Goal: Task Accomplishment & Management: Use online tool/utility

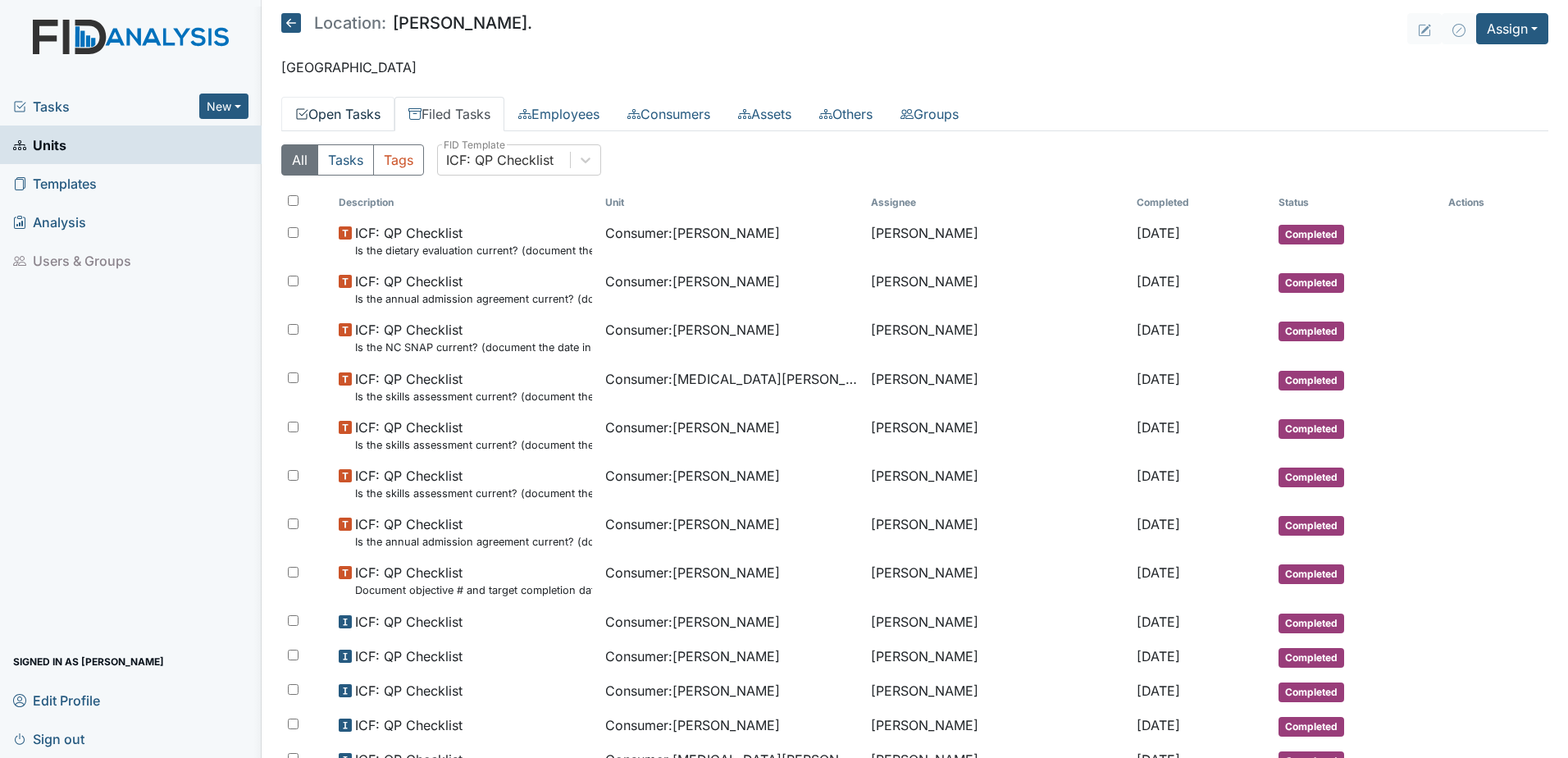
click at [334, 107] on link "Open Tasks" at bounding box center [338, 114] width 113 height 34
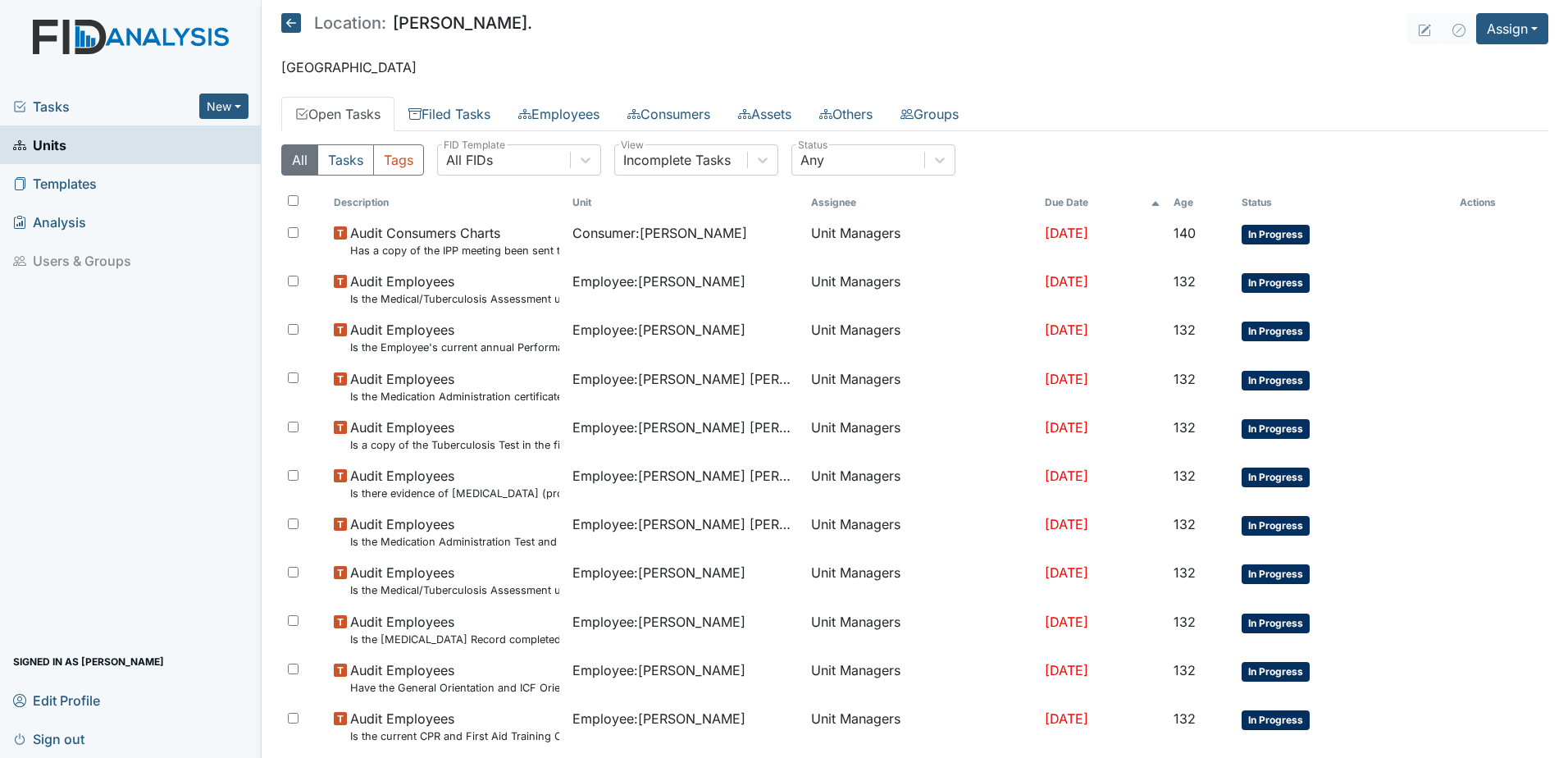
click at [1182, 199] on th "Age" at bounding box center [1201, 203] width 68 height 27
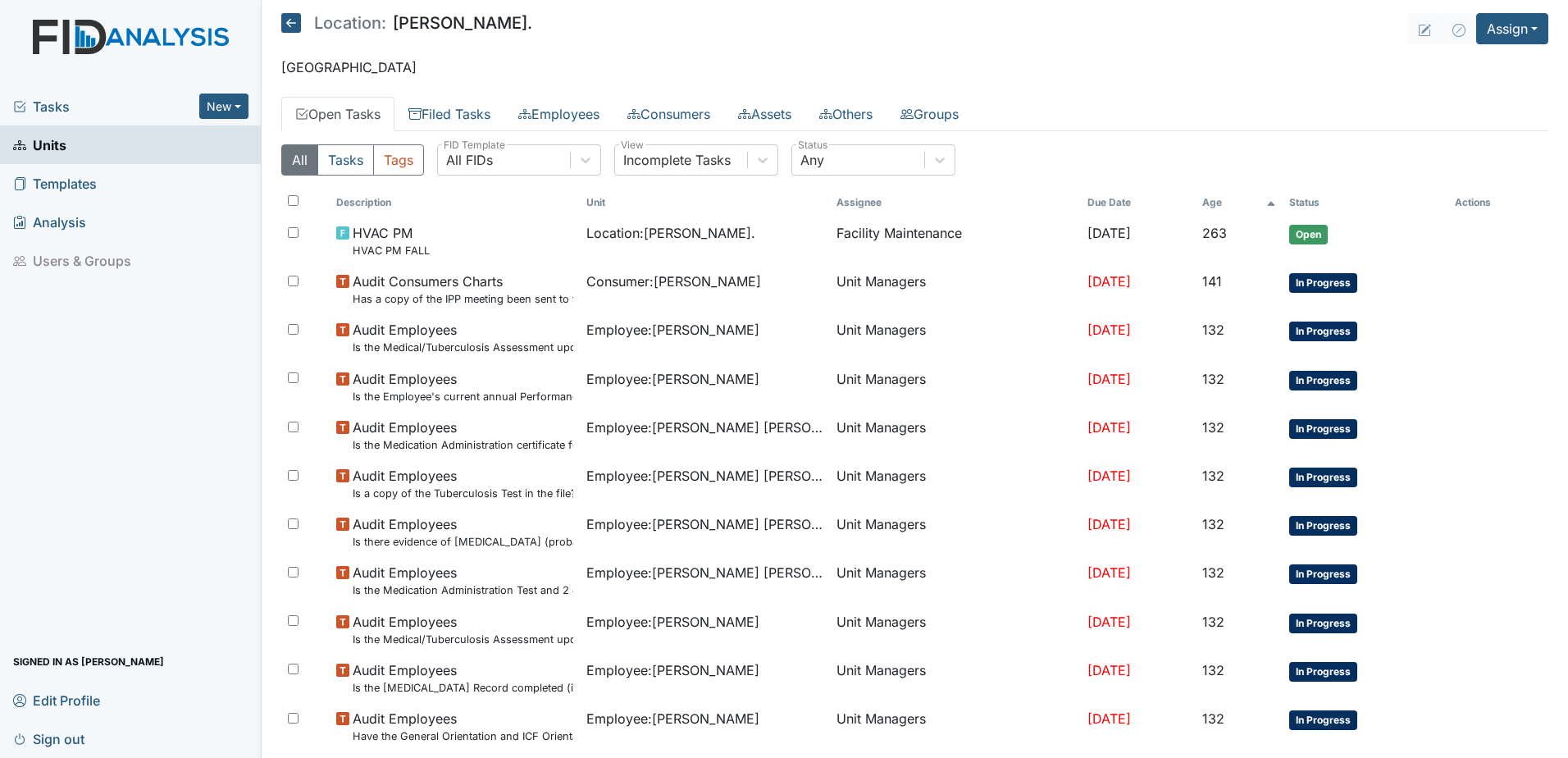
click at [79, 113] on span "Tasks" at bounding box center [106, 106] width 186 height 20
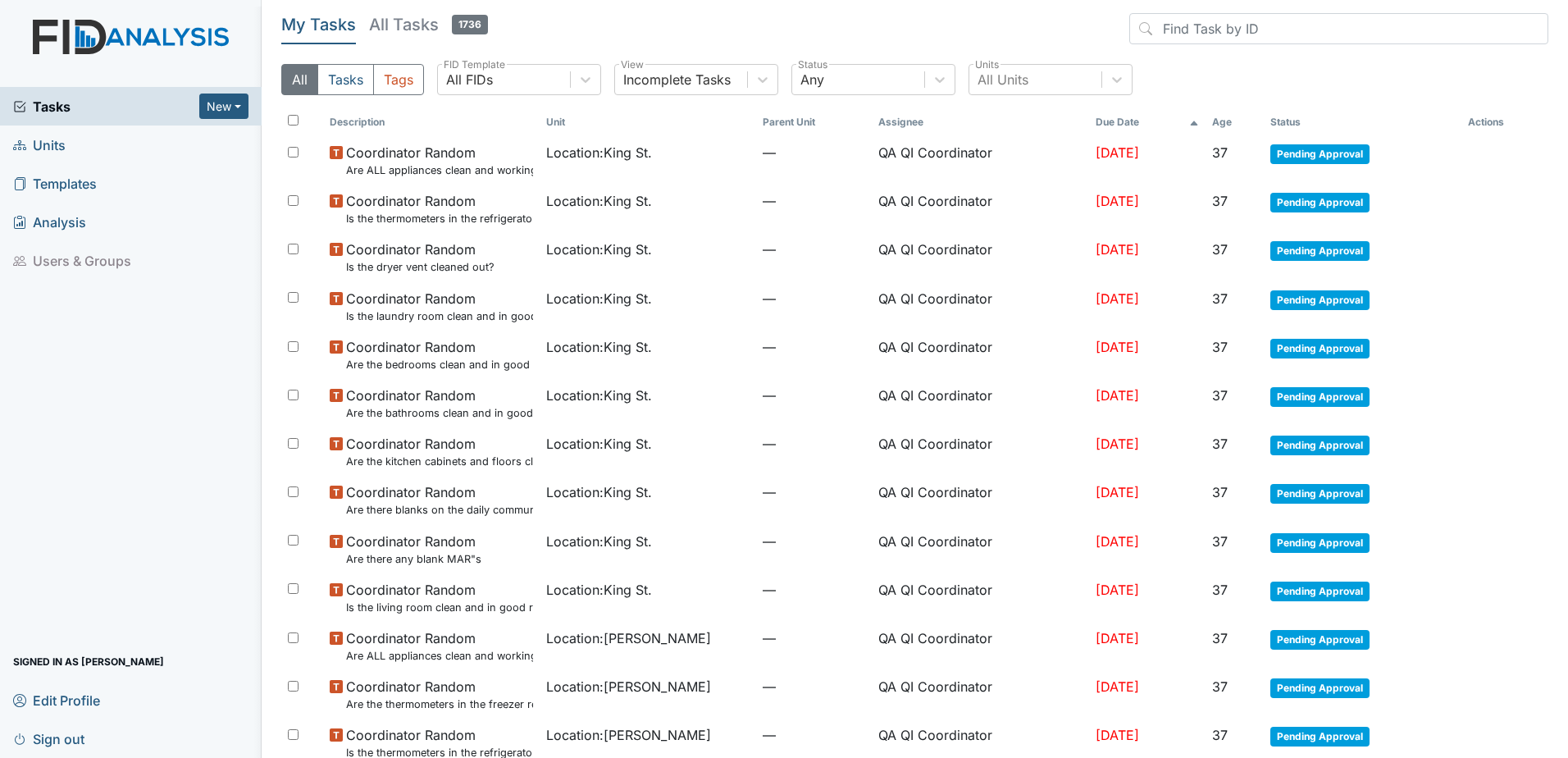
click at [1230, 124] on th "Age" at bounding box center [1234, 122] width 58 height 27
click at [1089, 124] on th "Due Date" at bounding box center [1139, 122] width 100 height 27
click at [1089, 121] on th "Due Date" at bounding box center [1147, 122] width 118 height 27
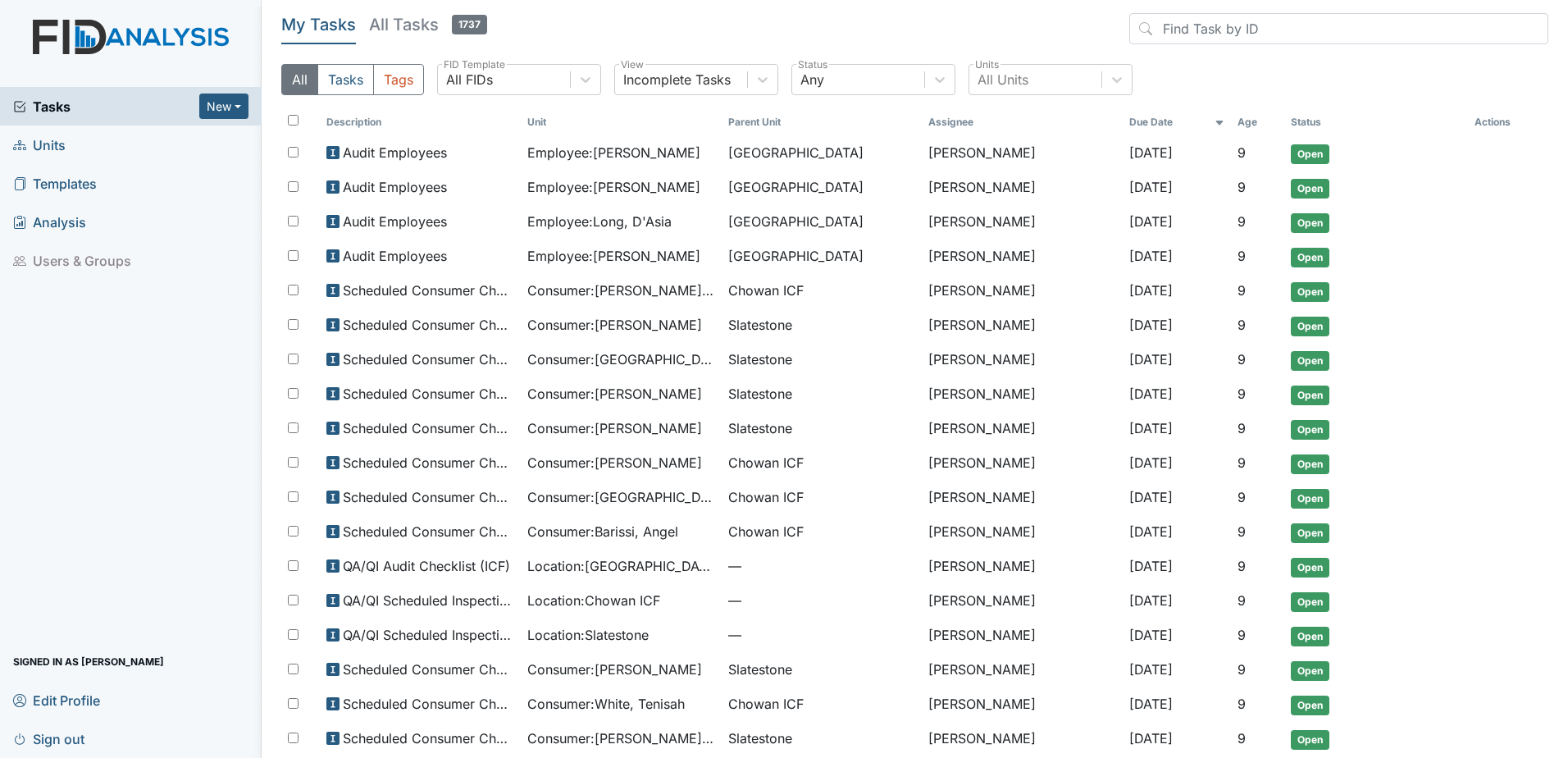
click at [1123, 122] on th "Due Date" at bounding box center [1177, 122] width 108 height 27
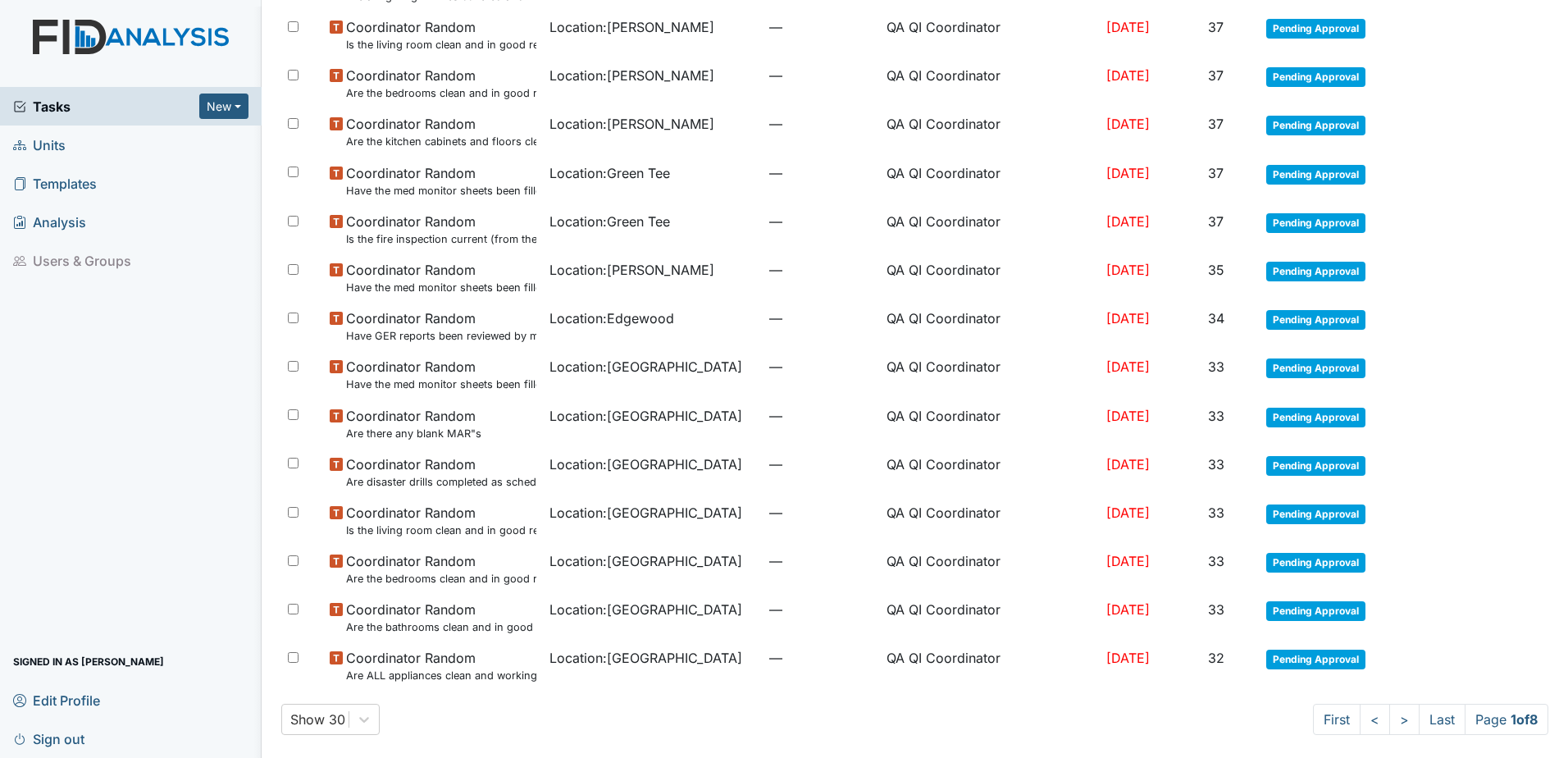
scroll to position [906, 0]
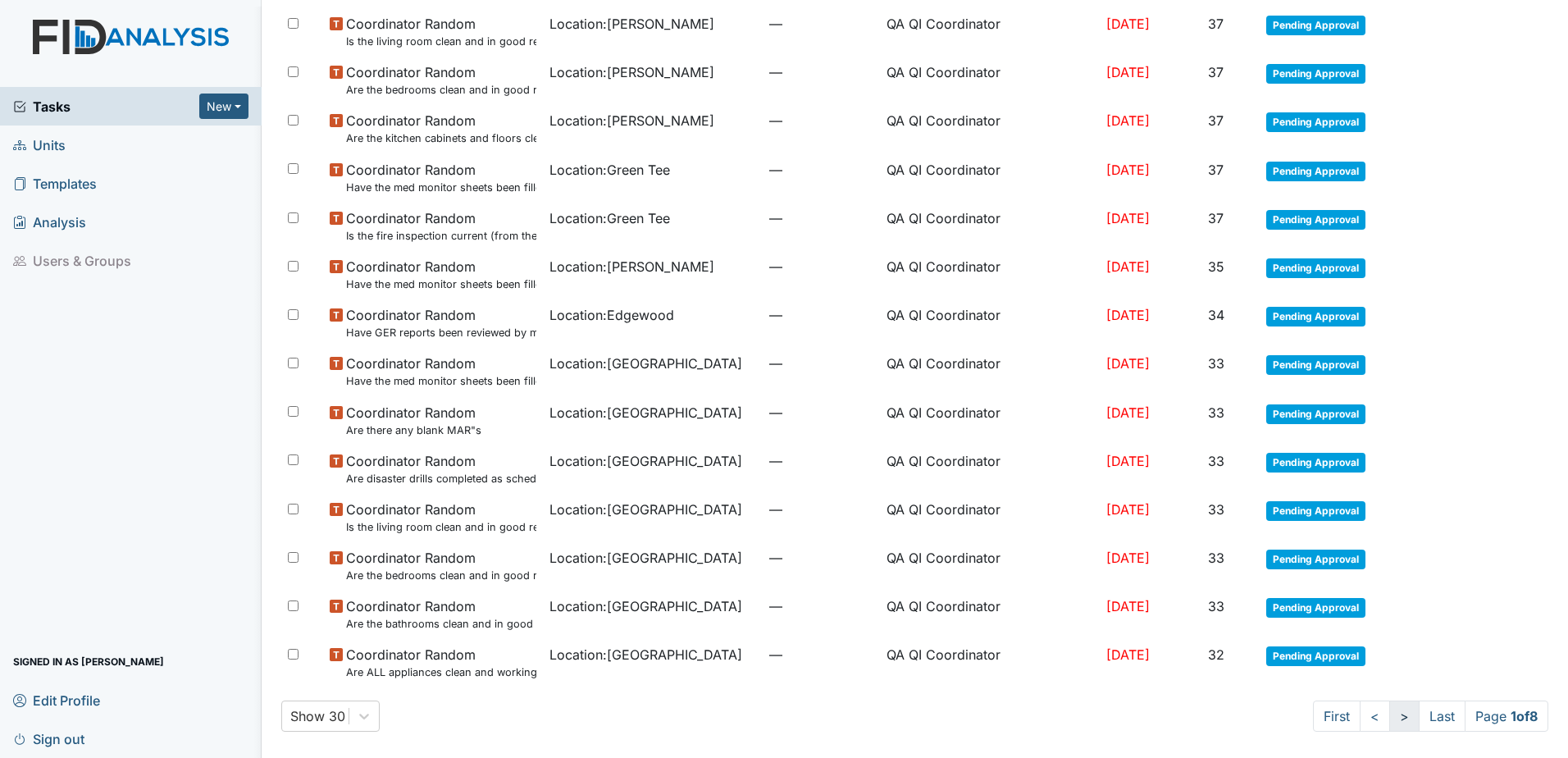
click at [1389, 727] on link ">" at bounding box center [1404, 716] width 30 height 31
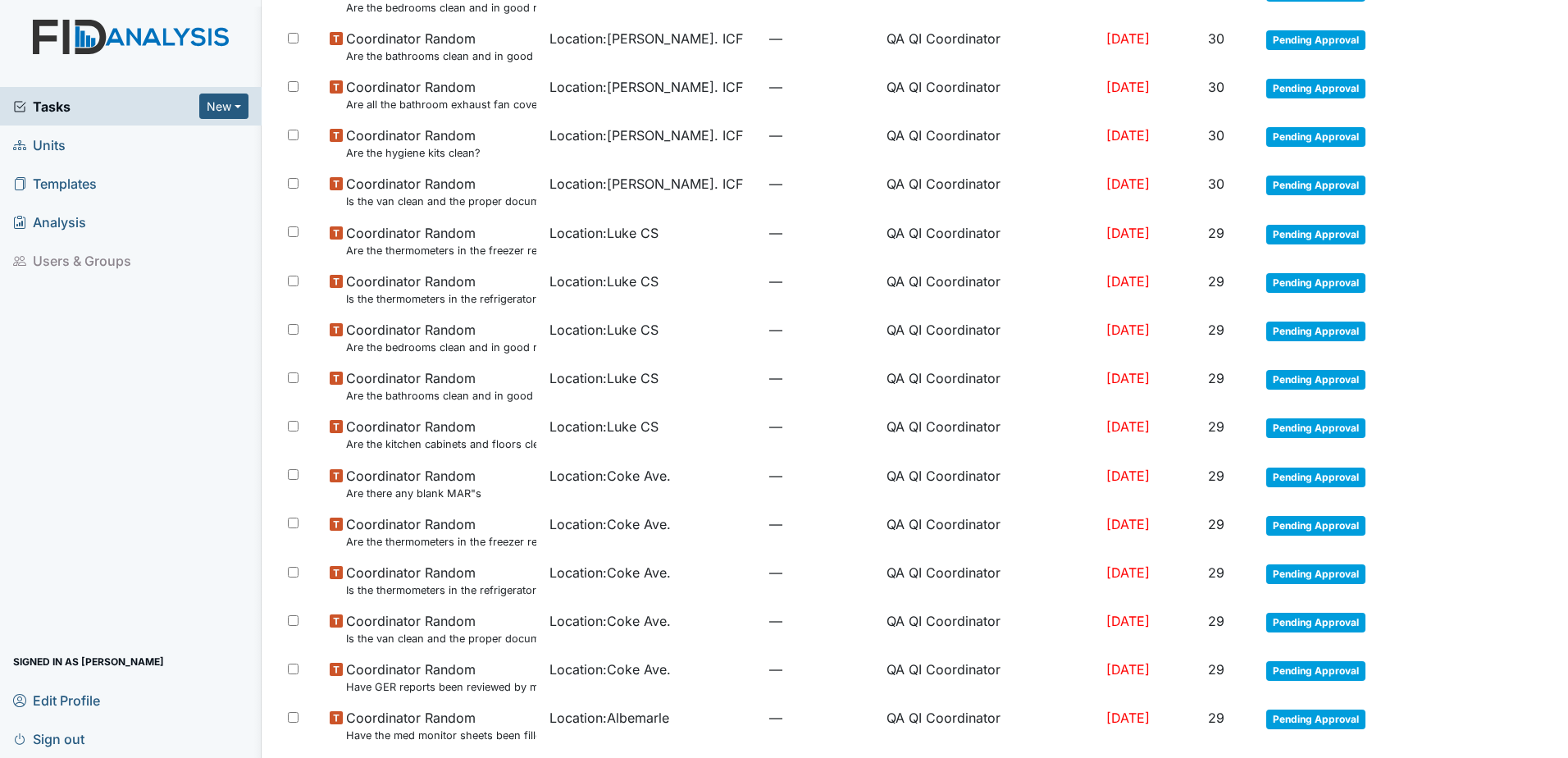
scroll to position [906, 0]
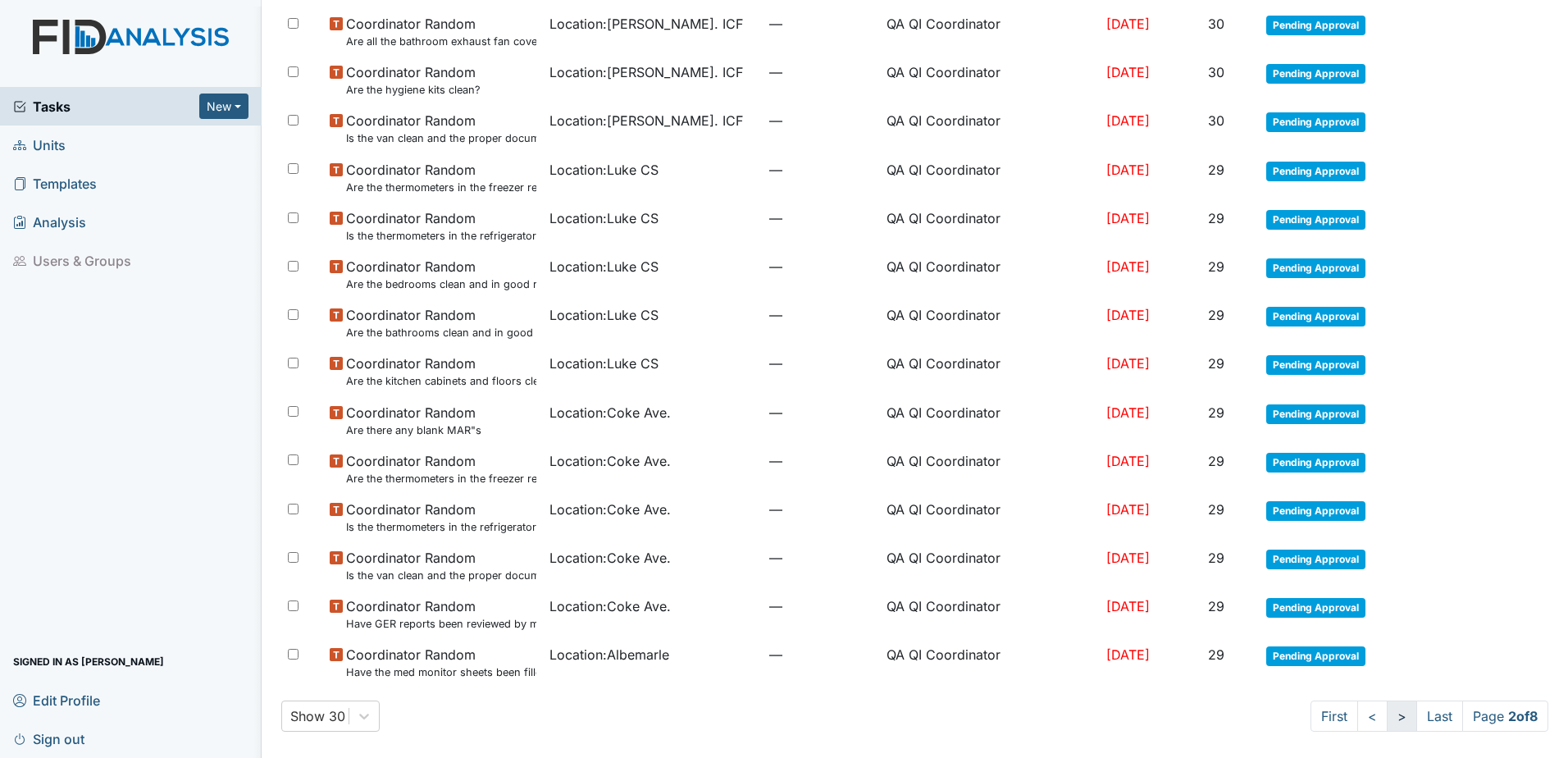
click at [1387, 722] on link ">" at bounding box center [1402, 716] width 30 height 31
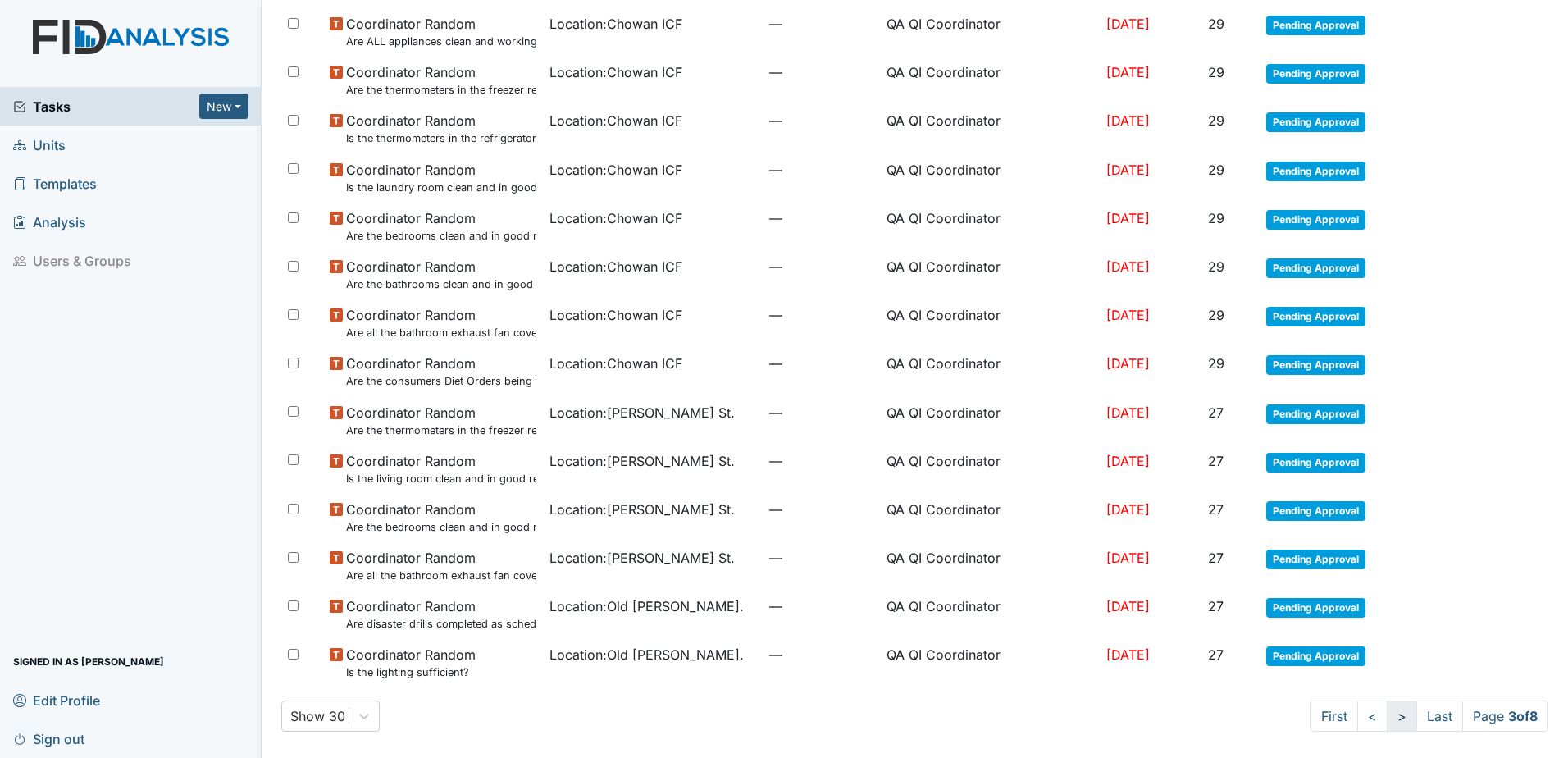
click at [1387, 722] on link ">" at bounding box center [1402, 716] width 30 height 31
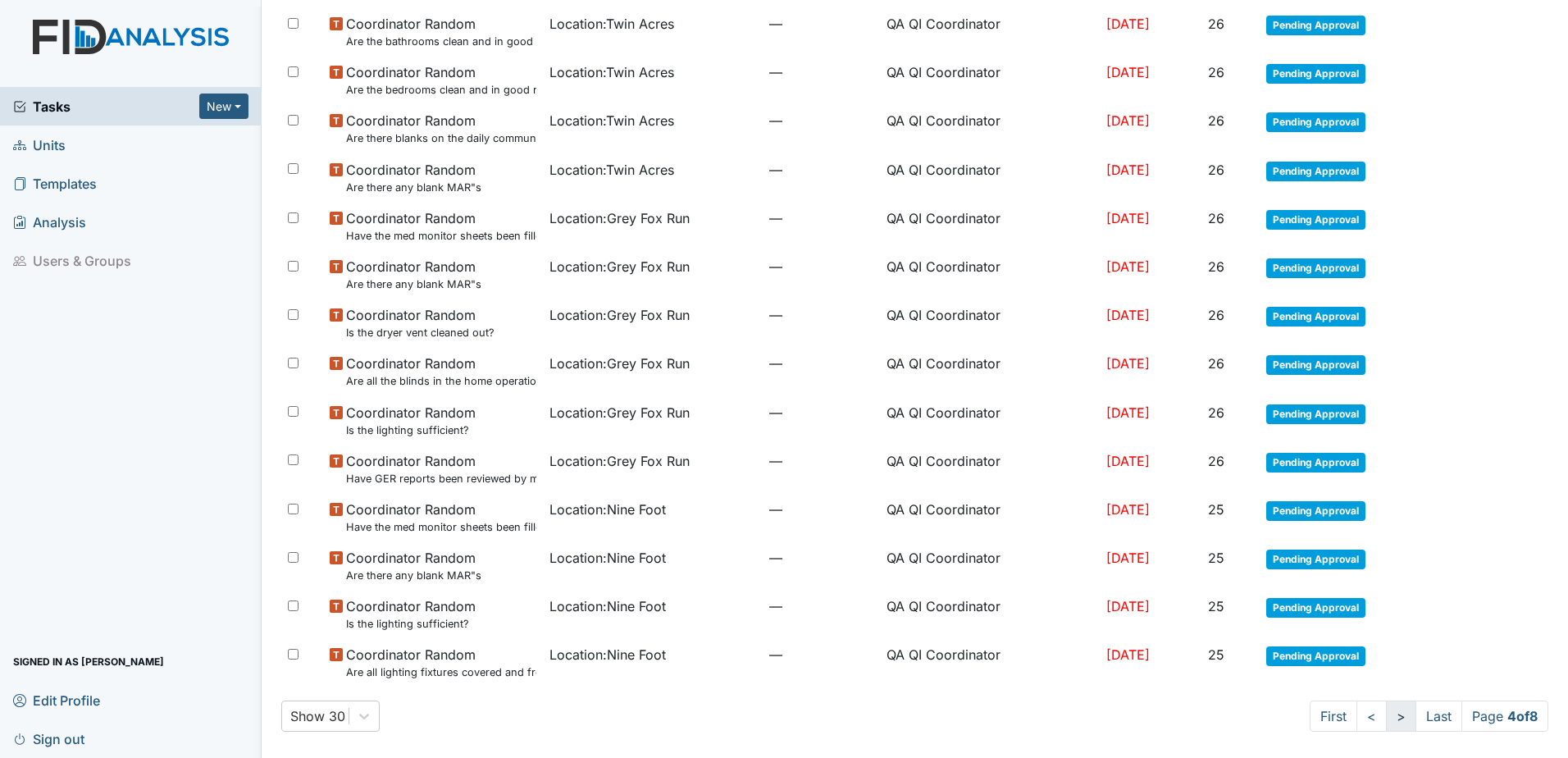
click at [1386, 721] on link ">" at bounding box center [1401, 716] width 30 height 31
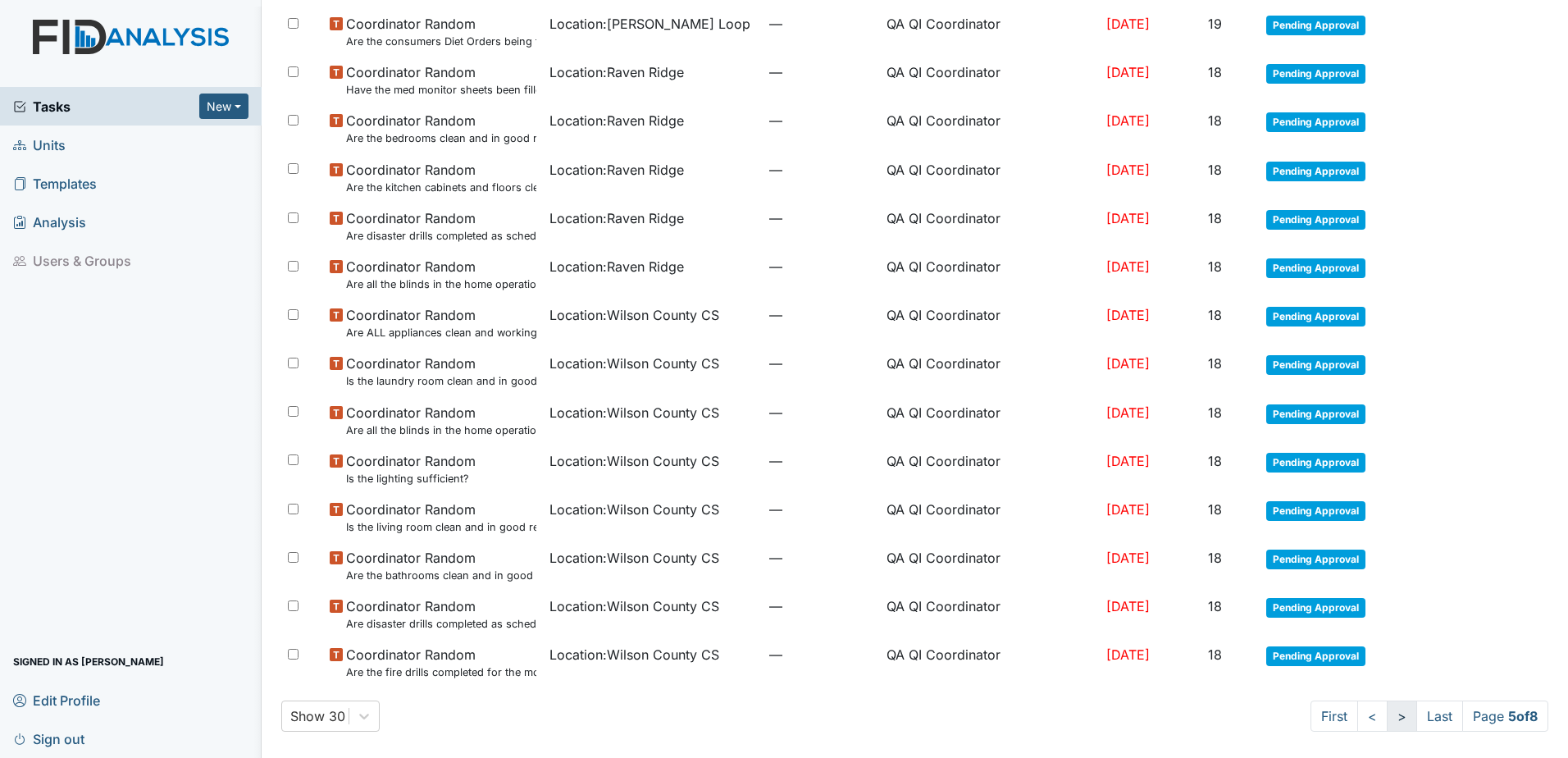
click at [1387, 721] on link ">" at bounding box center [1402, 716] width 30 height 31
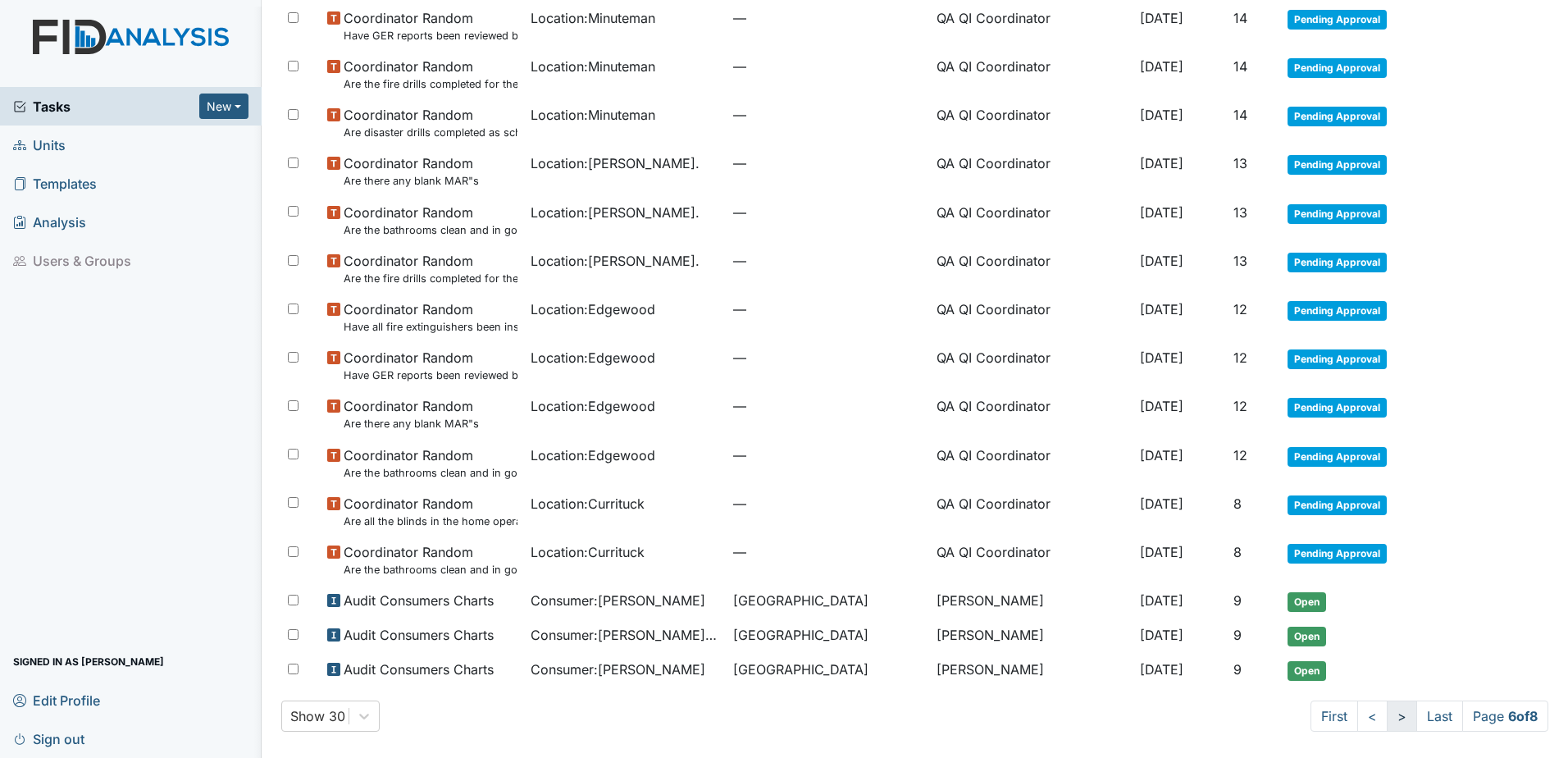
scroll to position [863, 0]
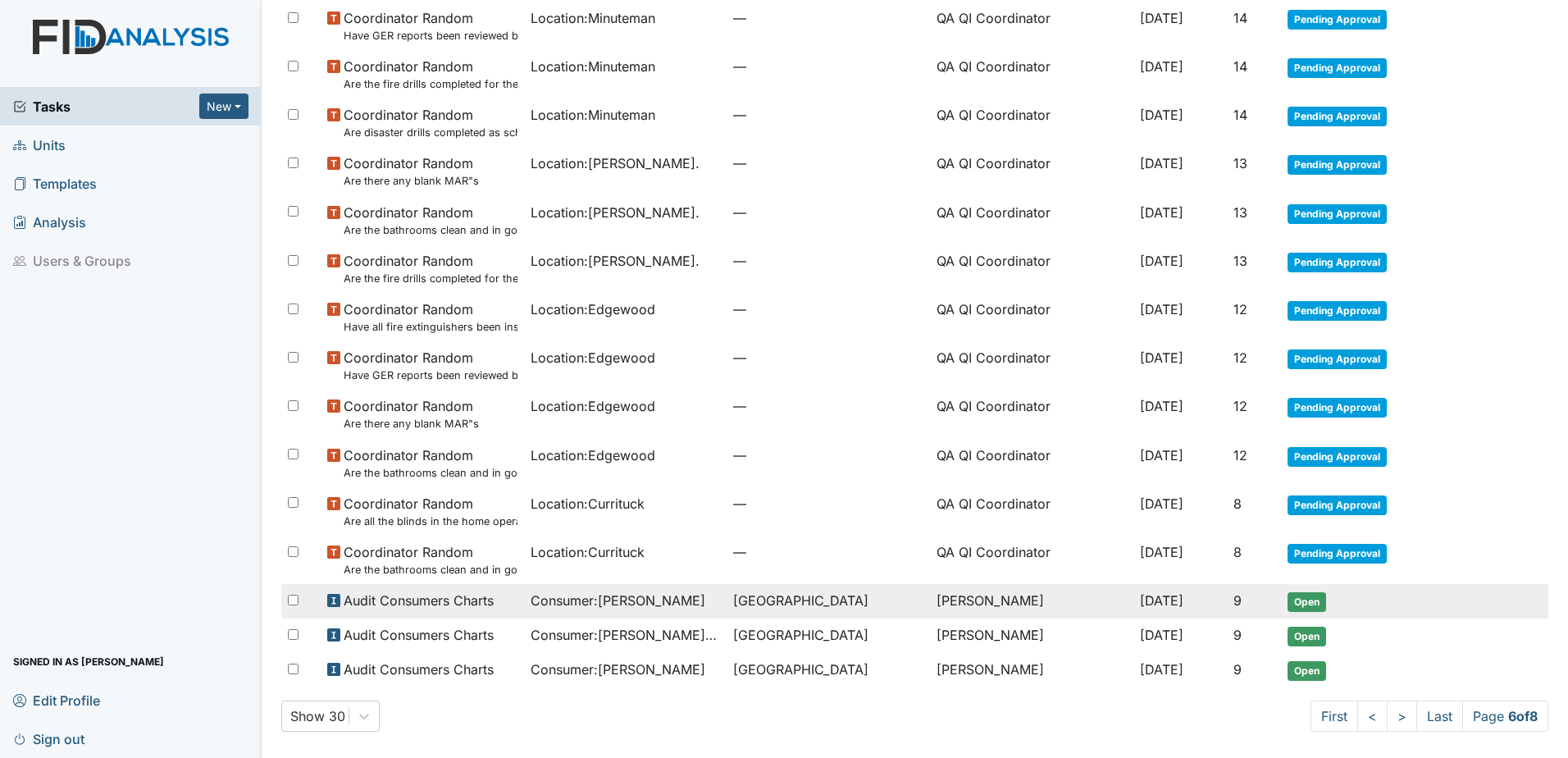
click at [1140, 608] on span "[DATE]" at bounding box center [1161, 600] width 44 height 16
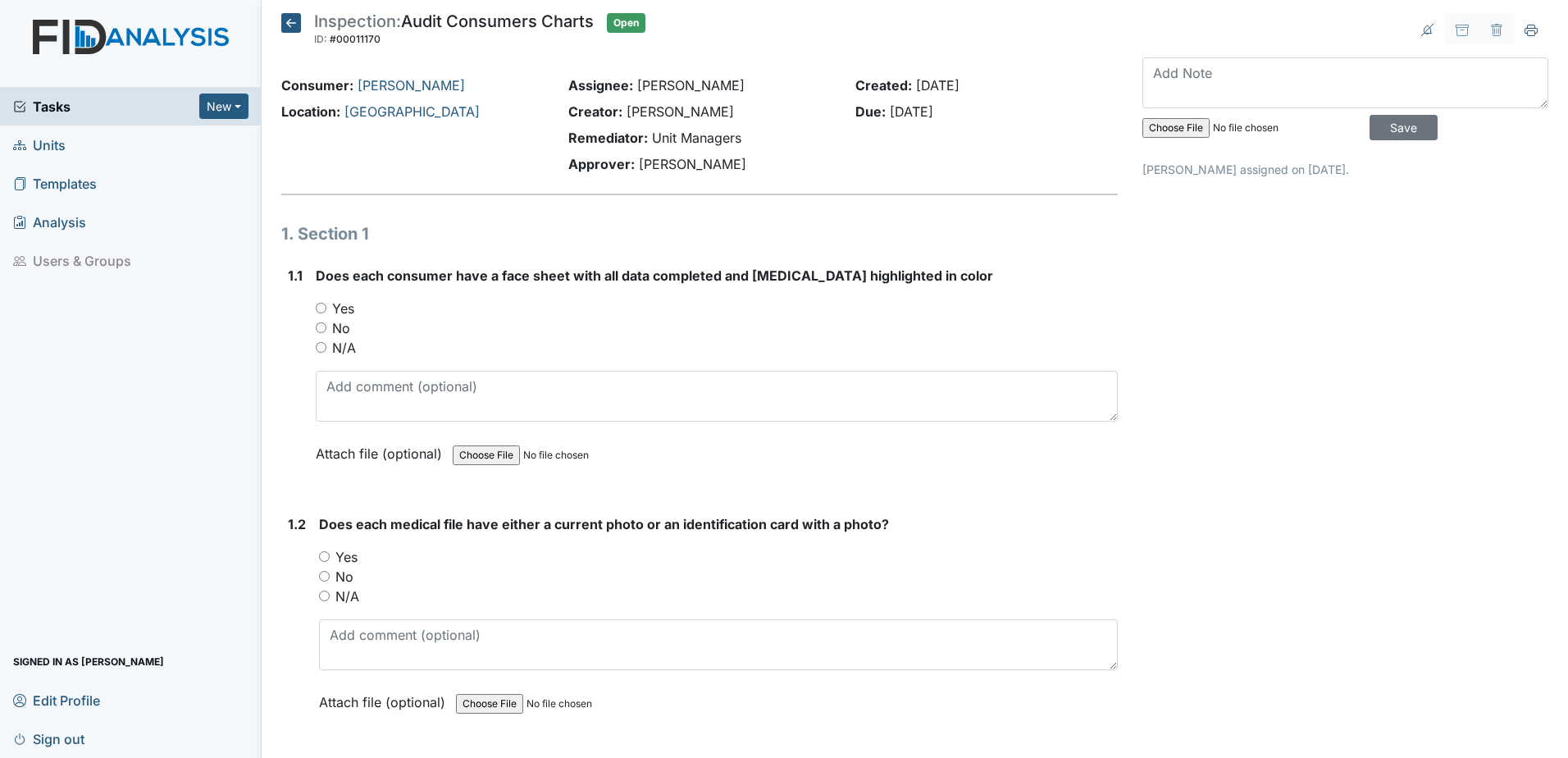
drag, startPoint x: 960, startPoint y: 115, endPoint x: 849, endPoint y: 88, distance: 114.2
click at [849, 88] on div "Created: [DATE] Due: [DATE]" at bounding box center [986, 128] width 287 height 105
drag, startPoint x: 849, startPoint y: 88, endPoint x: 966, endPoint y: 108, distance: 118.7
click at [966, 108] on div "Due: [DATE]" at bounding box center [987, 111] width 263 height 20
